Goal: Communication & Community: Answer question/provide support

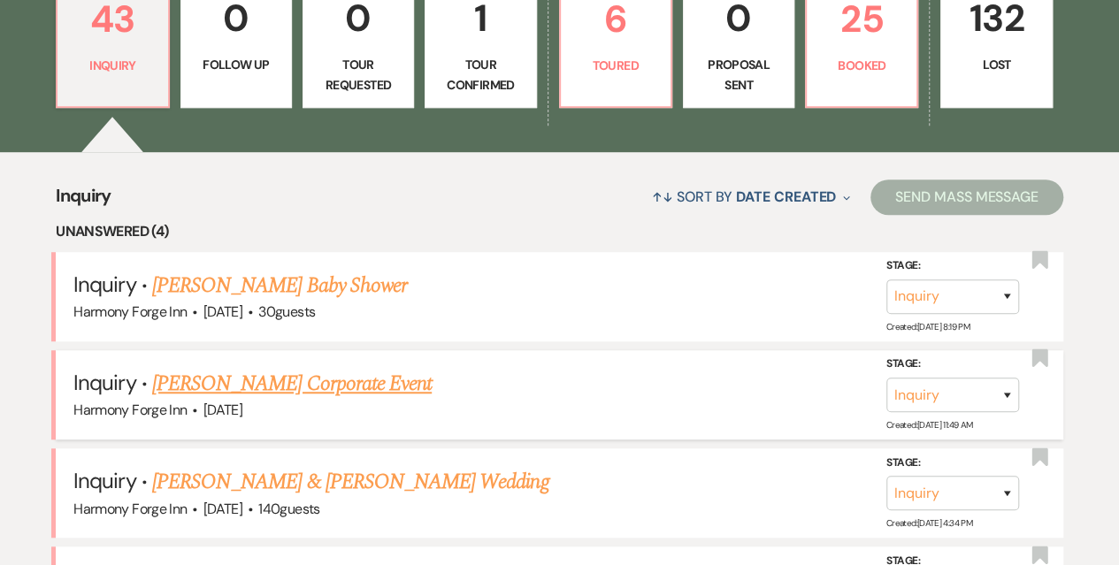
scroll to position [531, 0]
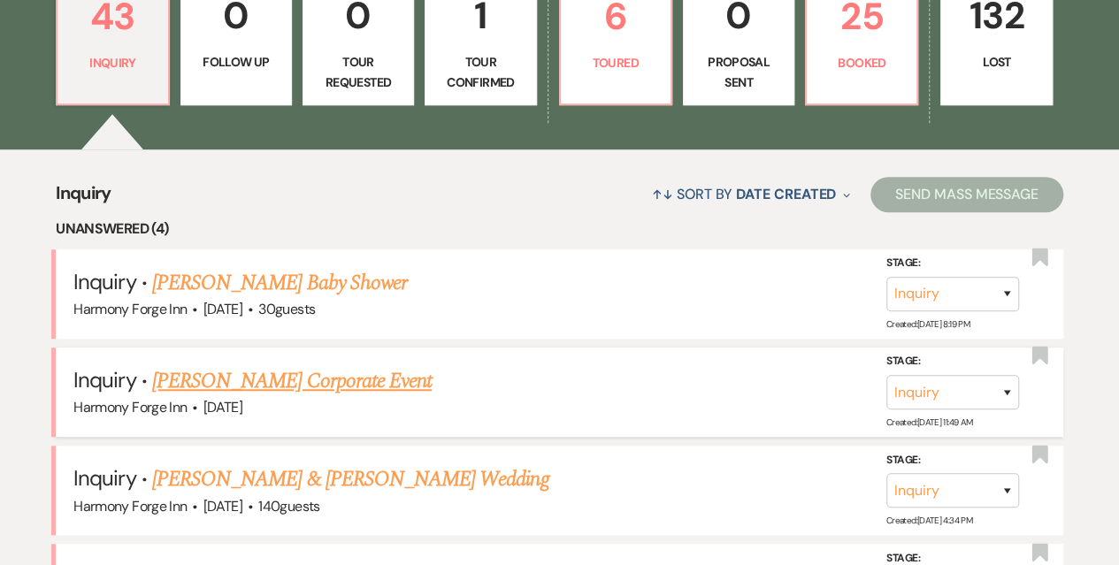
click at [240, 388] on link "[PERSON_NAME] Corporate Event" at bounding box center [291, 381] width 279 height 32
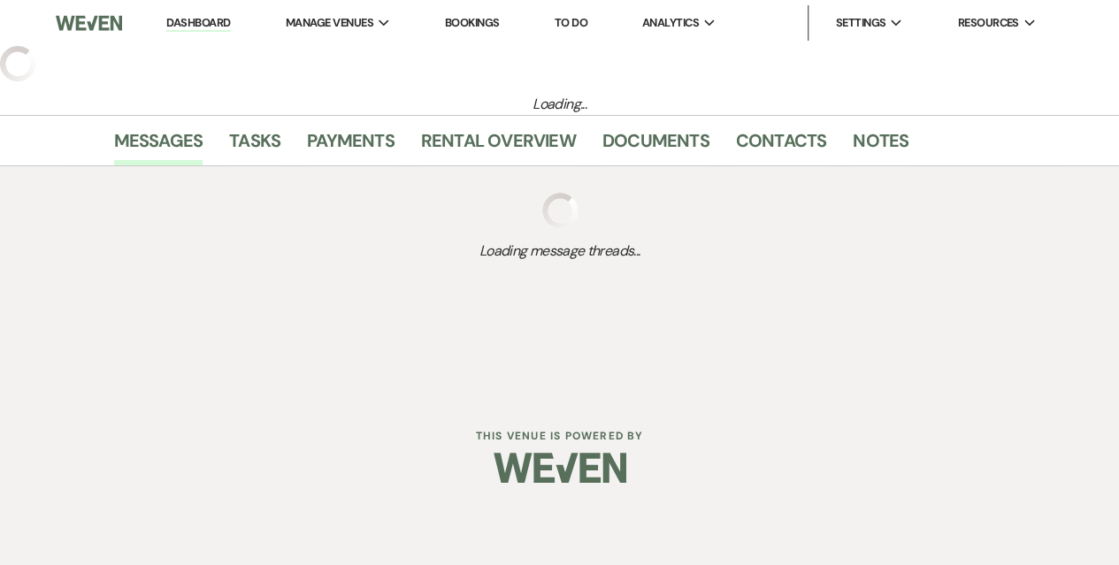
select select "5"
select select "9"
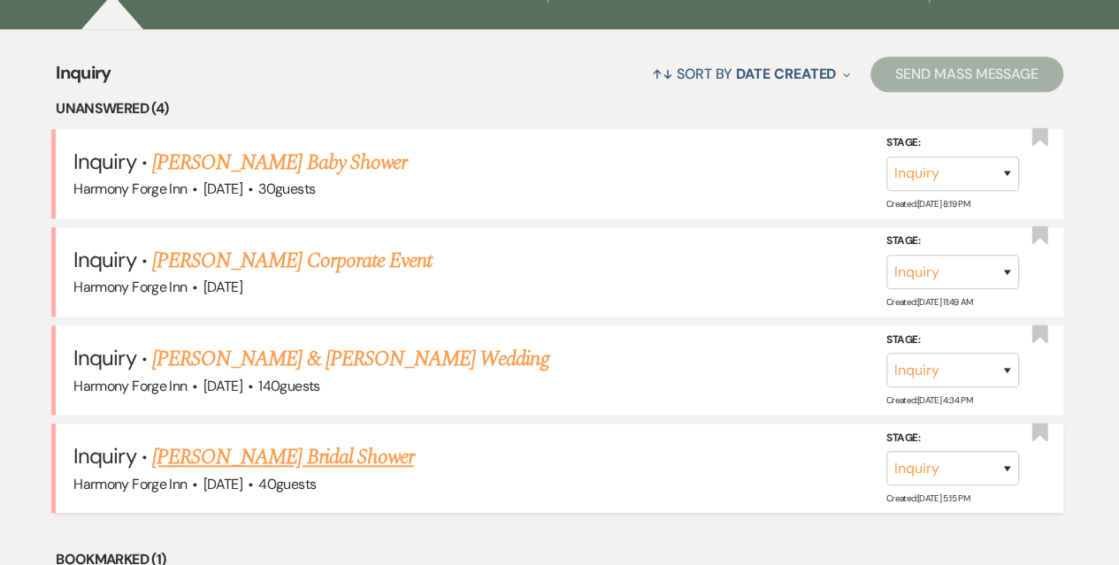
scroll to position [708, 0]
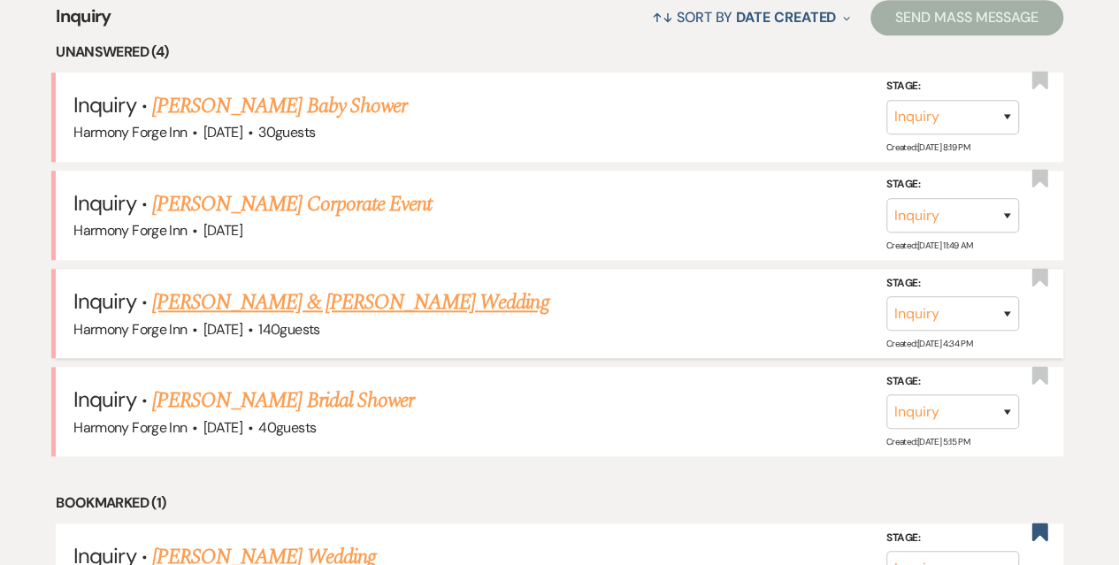
click at [242, 320] on span "[DATE]" at bounding box center [222, 329] width 39 height 19
click at [259, 308] on link "[PERSON_NAME] & [PERSON_NAME] Wedding" at bounding box center [350, 303] width 396 height 32
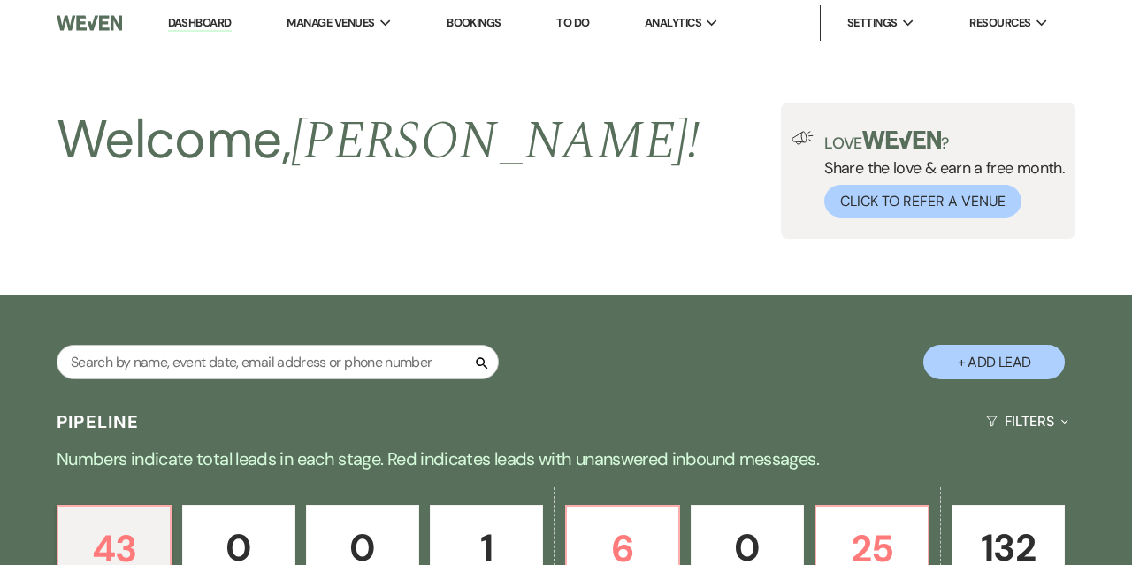
select select "5"
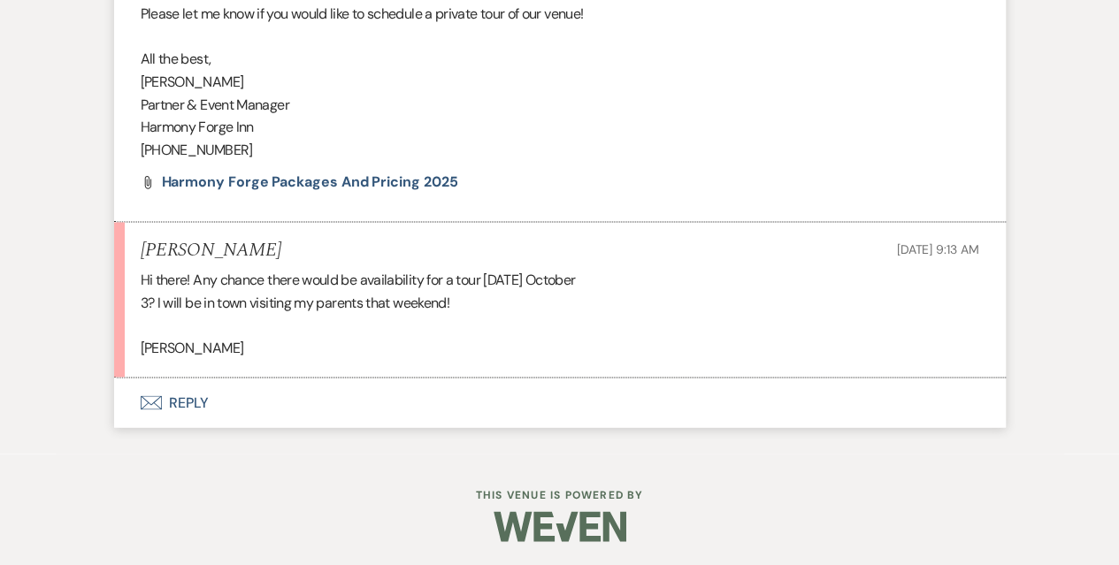
scroll to position [1293, 0]
click at [215, 340] on div "Hi there! Any chance there would be availability for a tour [DATE]? I will be i…" at bounding box center [560, 313] width 838 height 90
click at [186, 395] on button "Envelope Reply" at bounding box center [559, 402] width 891 height 50
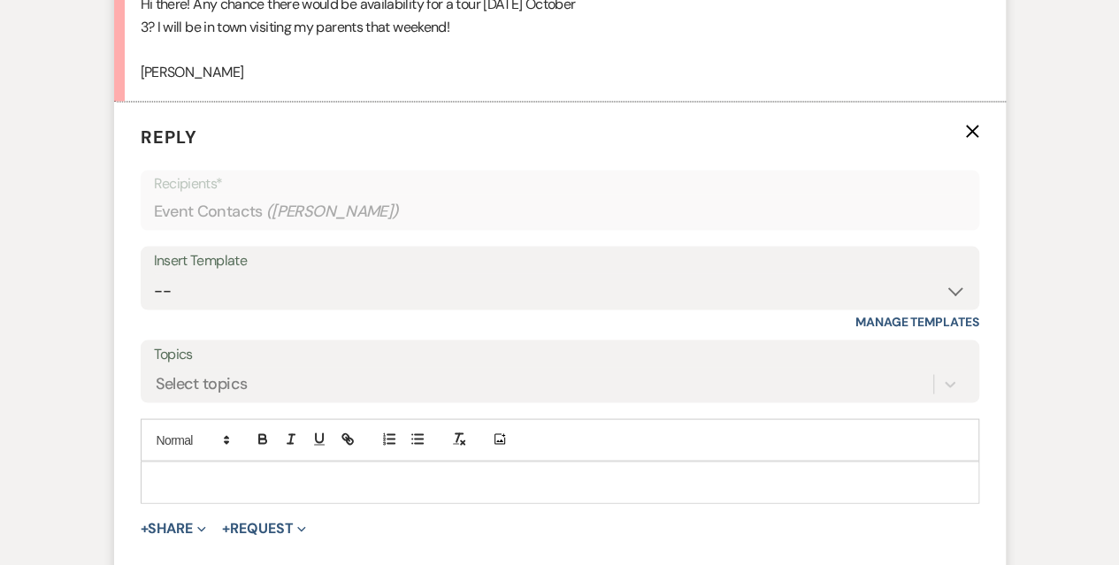
scroll to position [1569, 0]
click at [193, 466] on div at bounding box center [560, 481] width 837 height 41
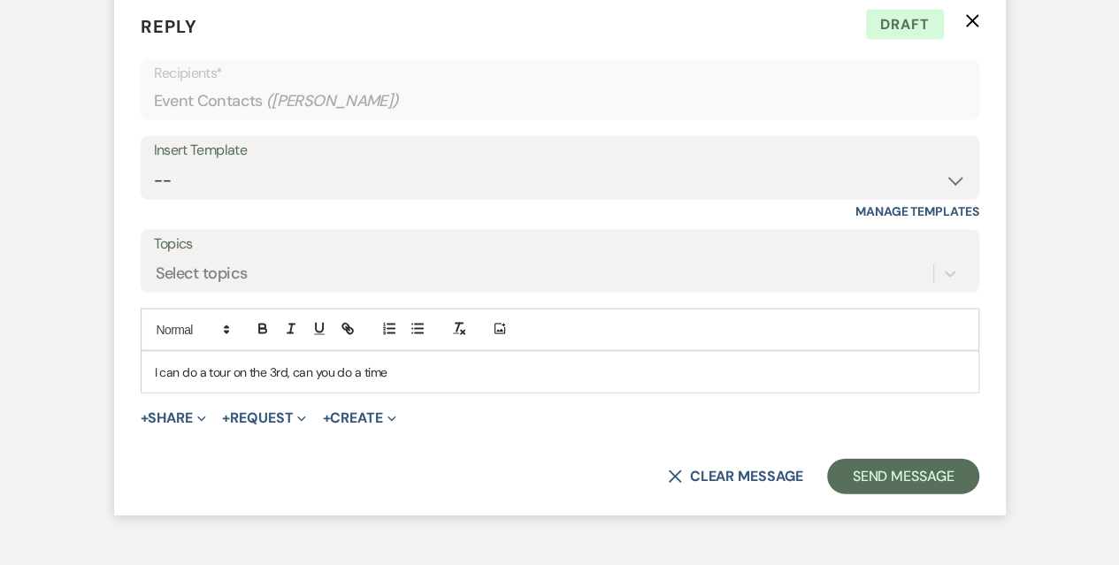
scroll to position [1787, 0]
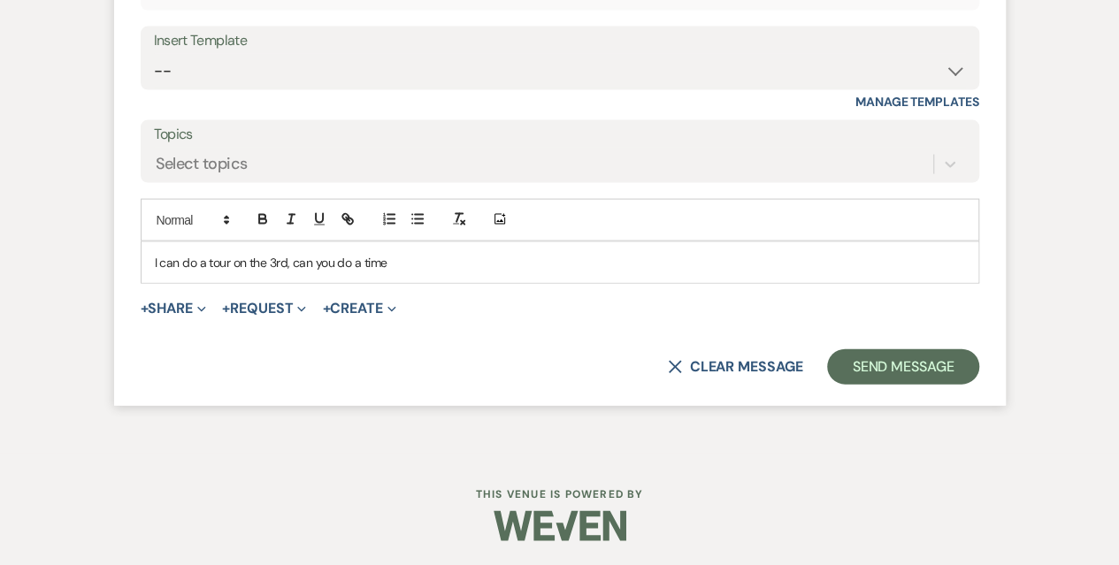
click at [425, 263] on p "I can do a tour on the 3rd, can you do a time" at bounding box center [560, 262] width 810 height 19
click at [941, 363] on button "Send Message" at bounding box center [902, 366] width 151 height 35
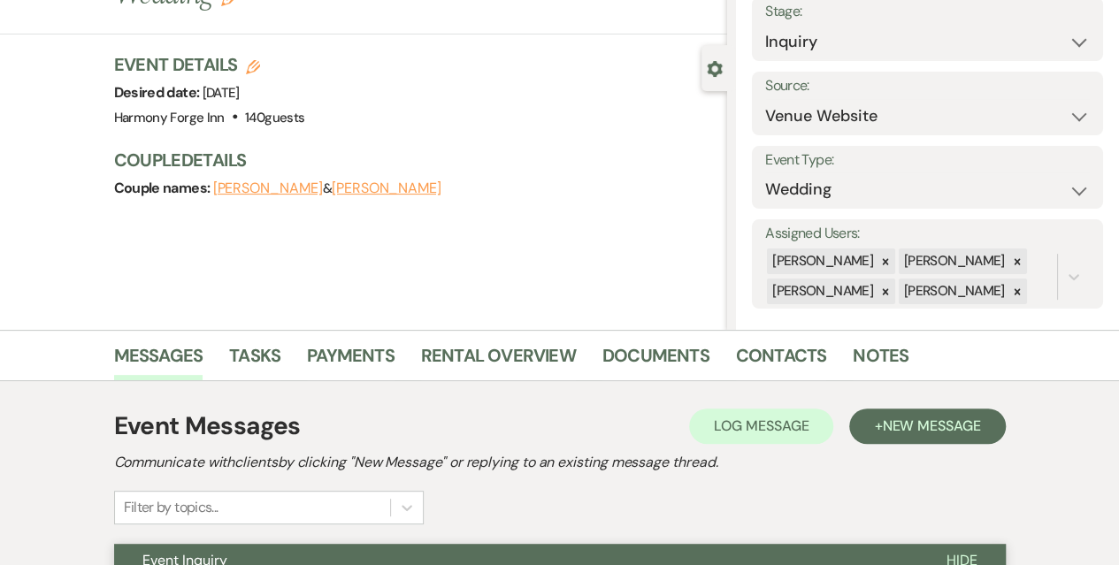
scroll to position [0, 0]
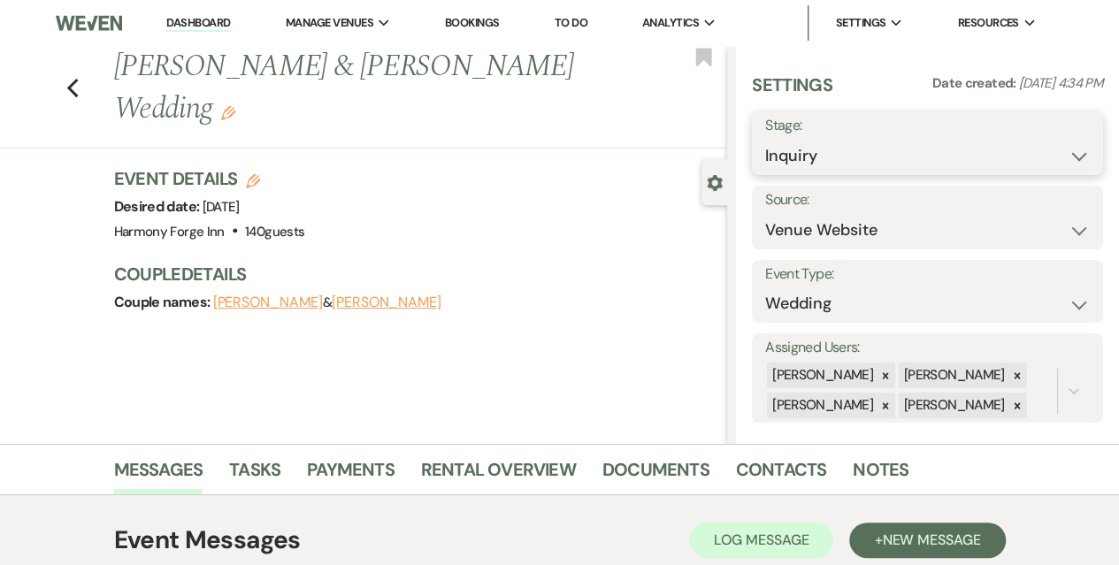
click at [842, 154] on select "Inquiry Follow Up Tour Requested Tour Confirmed Toured Proposal Sent Booked Lost" at bounding box center [927, 156] width 325 height 34
select select "2"
click at [765, 139] on select "Inquiry Follow Up Tour Requested Tour Confirmed Toured Proposal Sent Booked Lost" at bounding box center [927, 156] width 325 height 34
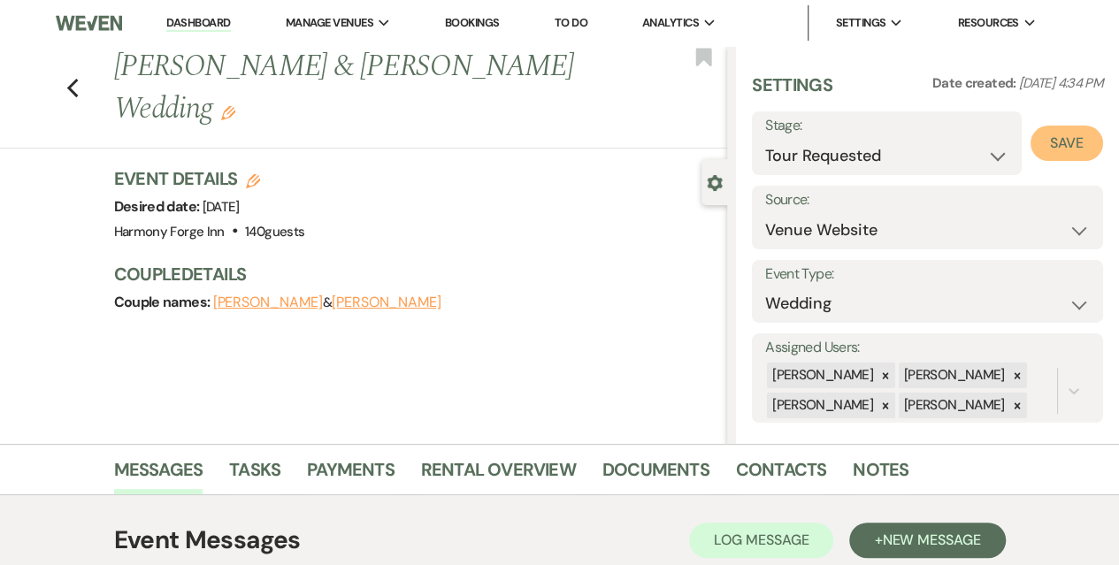
click at [1051, 142] on button "Save" at bounding box center [1066, 143] width 73 height 35
click at [191, 23] on link "Dashboard" at bounding box center [198, 23] width 64 height 17
select select "2"
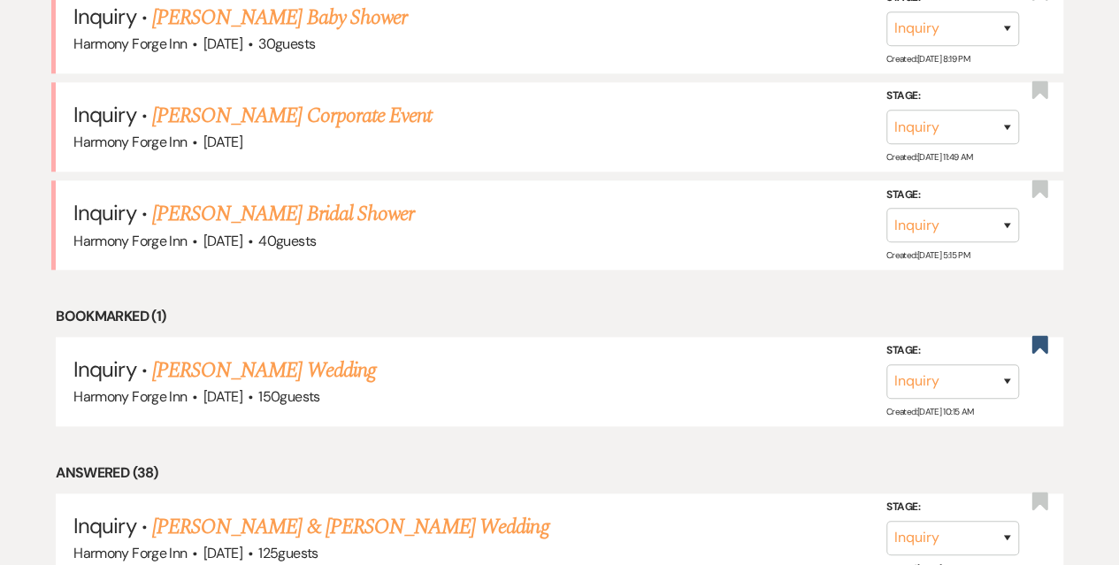
scroll to position [442, 0]
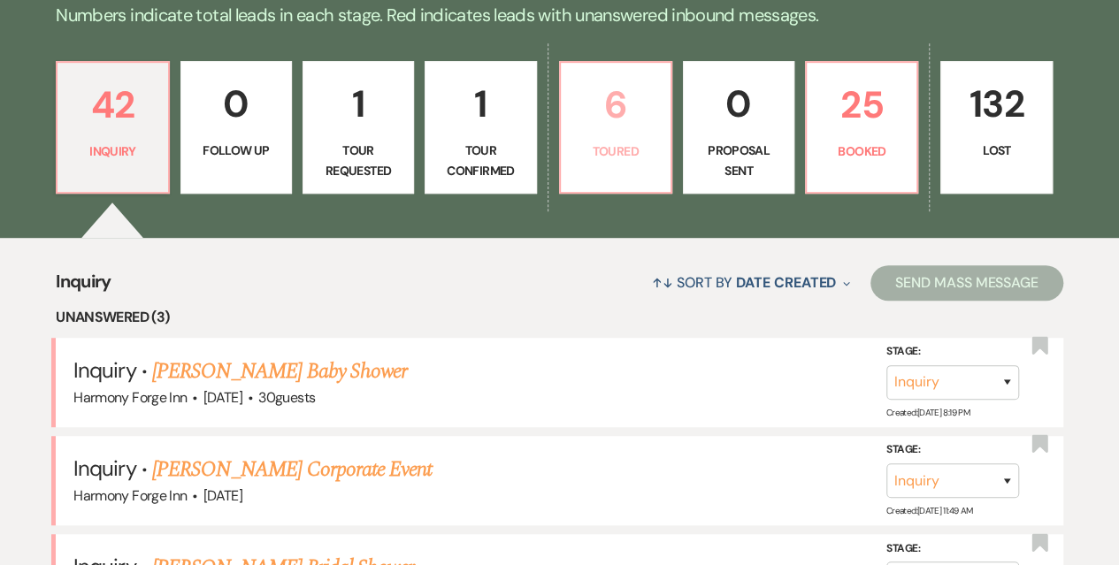
click at [589, 144] on p "Toured" at bounding box center [615, 151] width 88 height 19
select select "5"
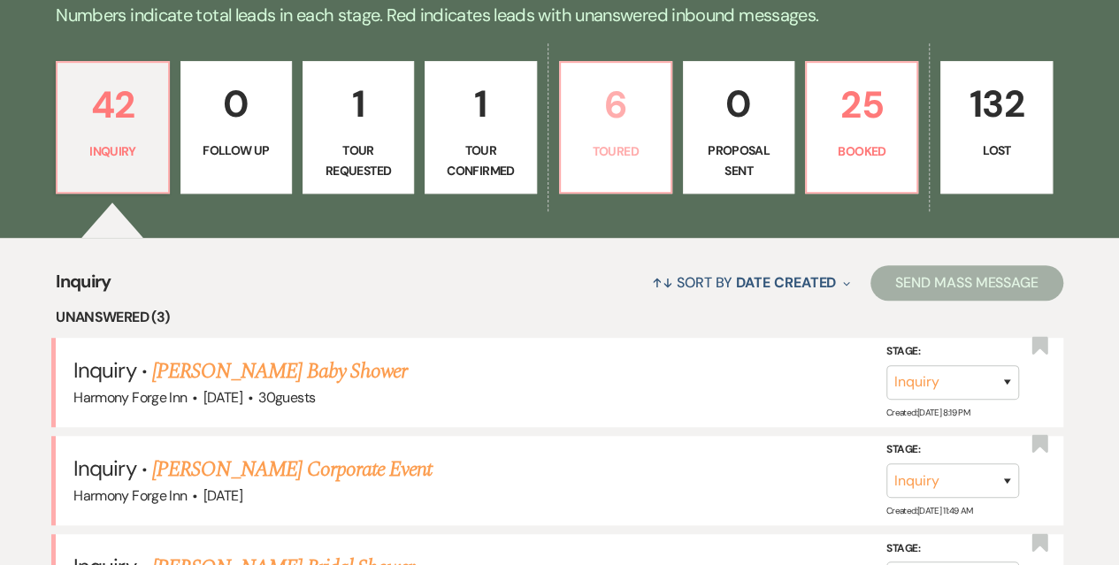
select select "5"
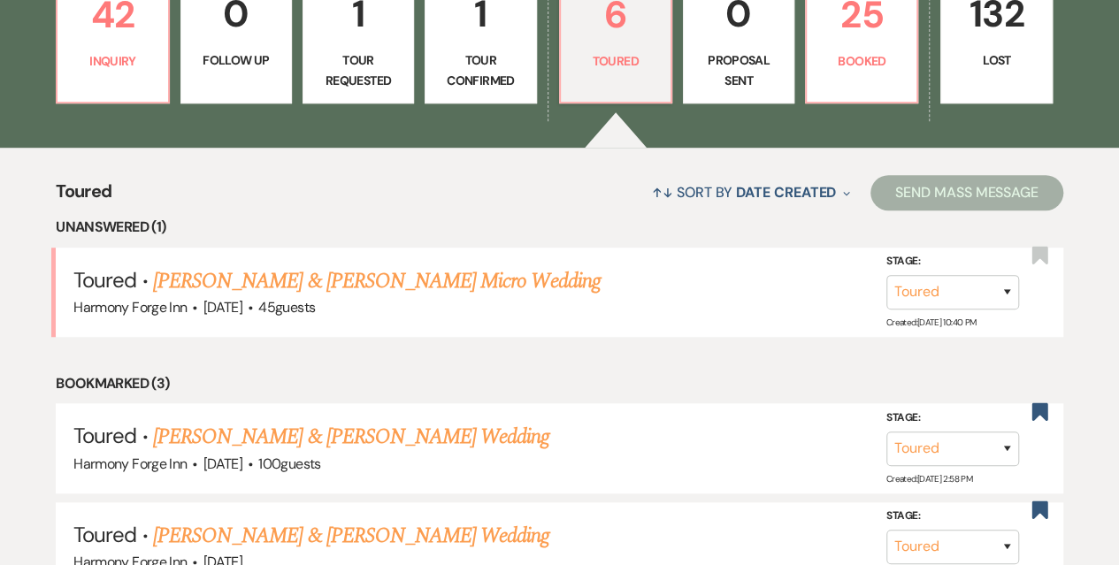
scroll to position [619, 0]
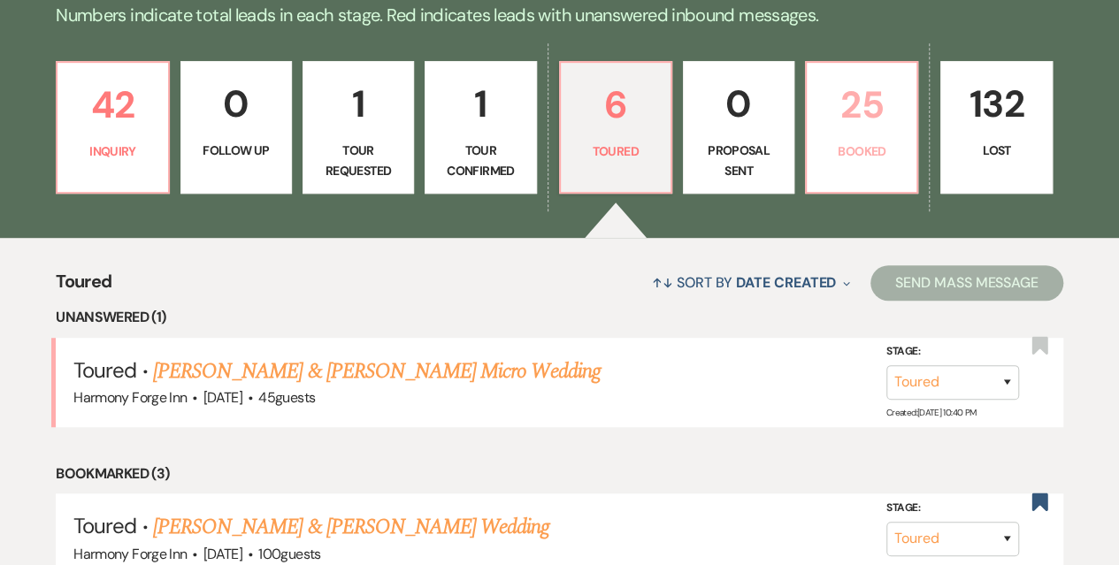
click at [844, 119] on p "25" at bounding box center [861, 104] width 88 height 59
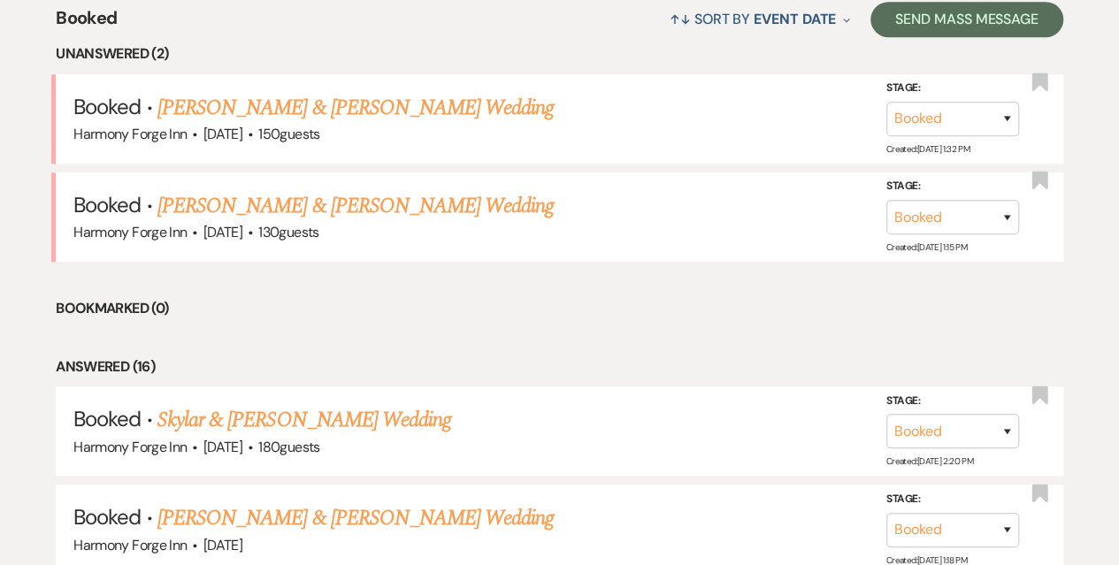
scroll to position [708, 0]
